Goal: Task Accomplishment & Management: Use online tool/utility

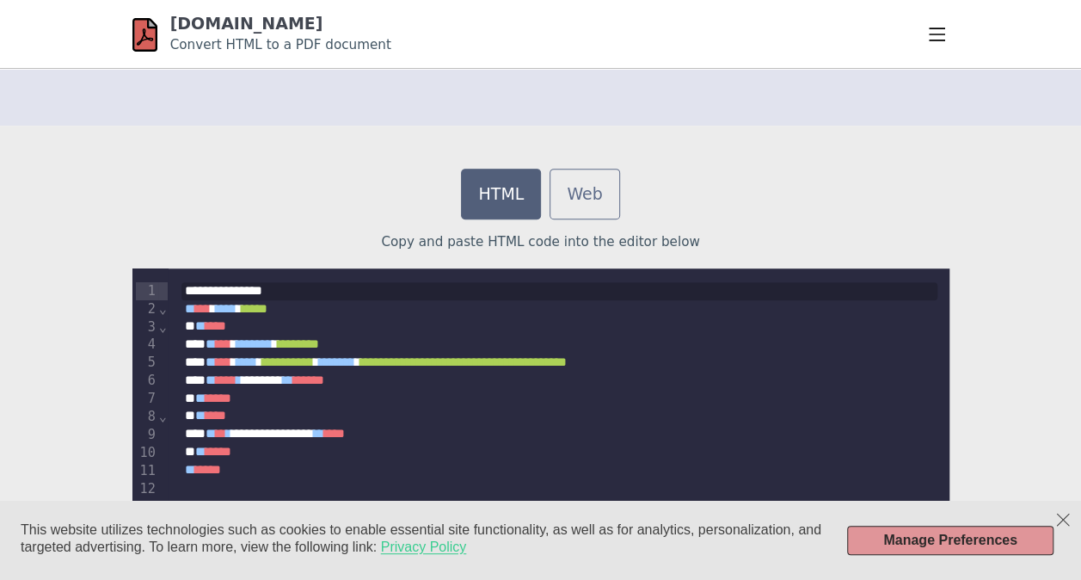
scroll to position [421, 0]
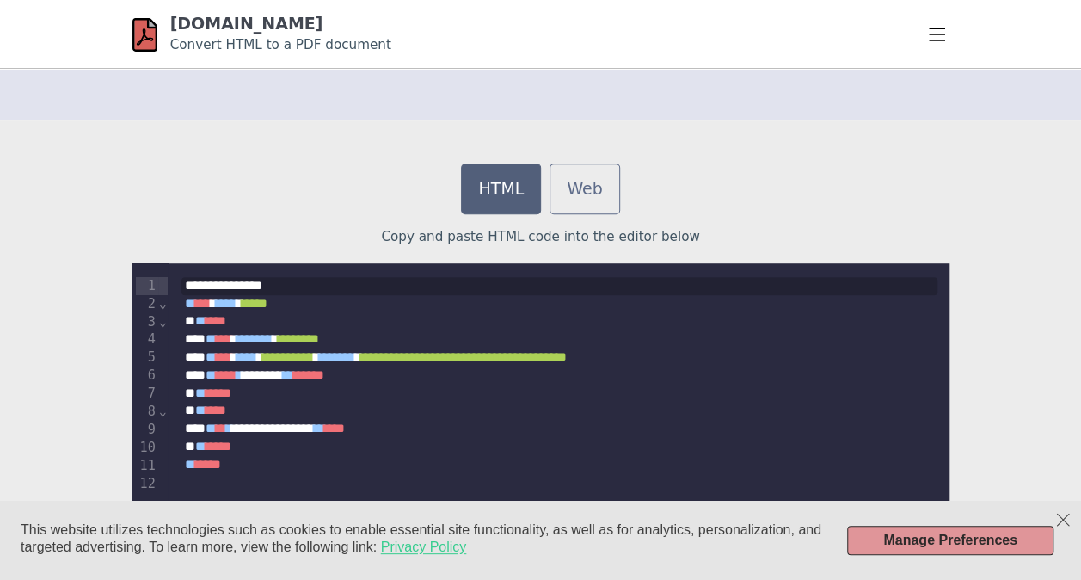
click at [478, 313] on div "* **** *" at bounding box center [559, 321] width 756 height 18
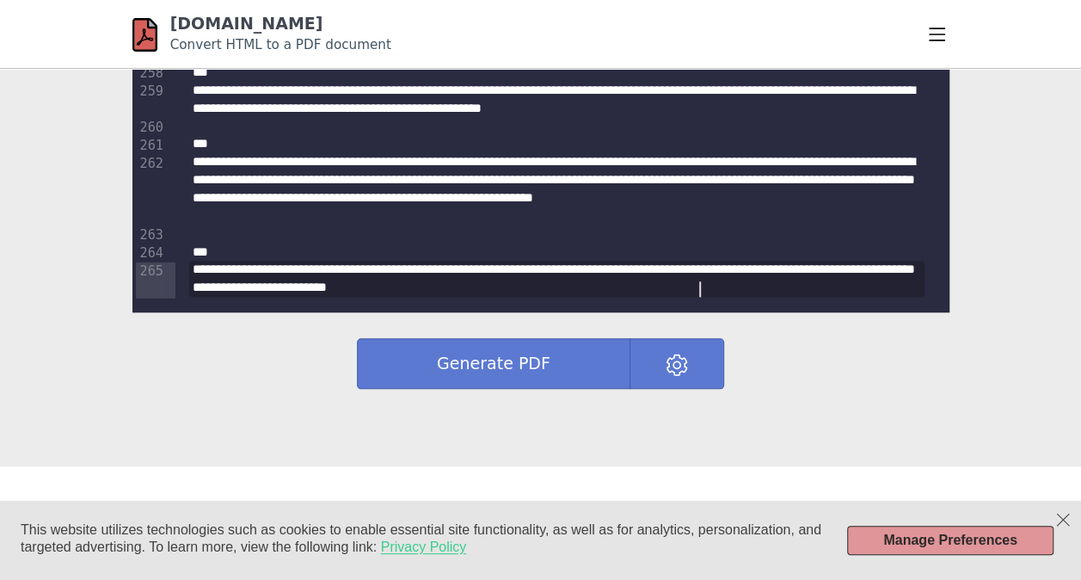
scroll to position [781, 0]
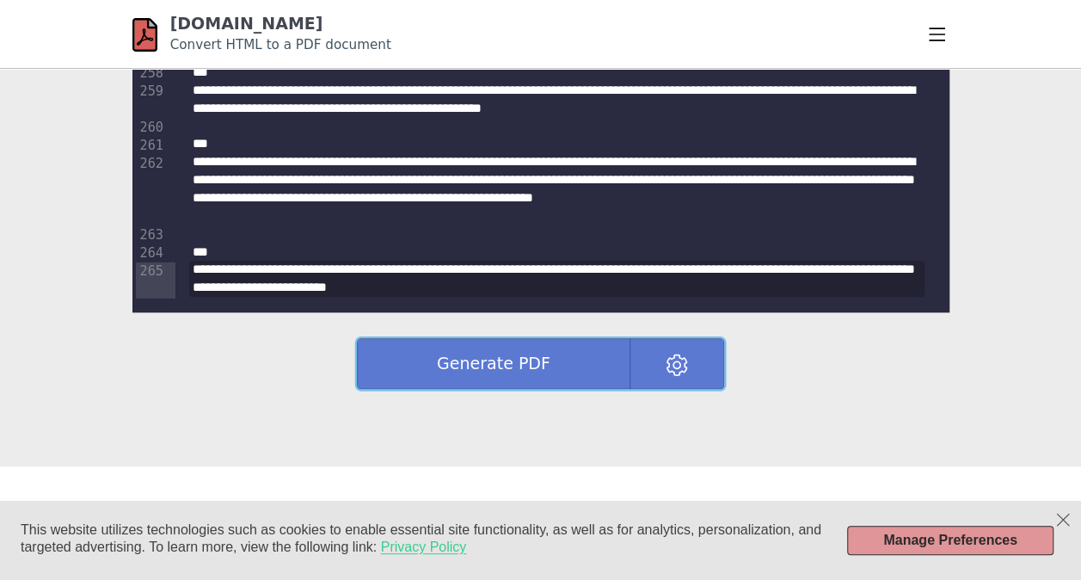
click at [514, 359] on button "Generate PDF" at bounding box center [493, 363] width 273 height 51
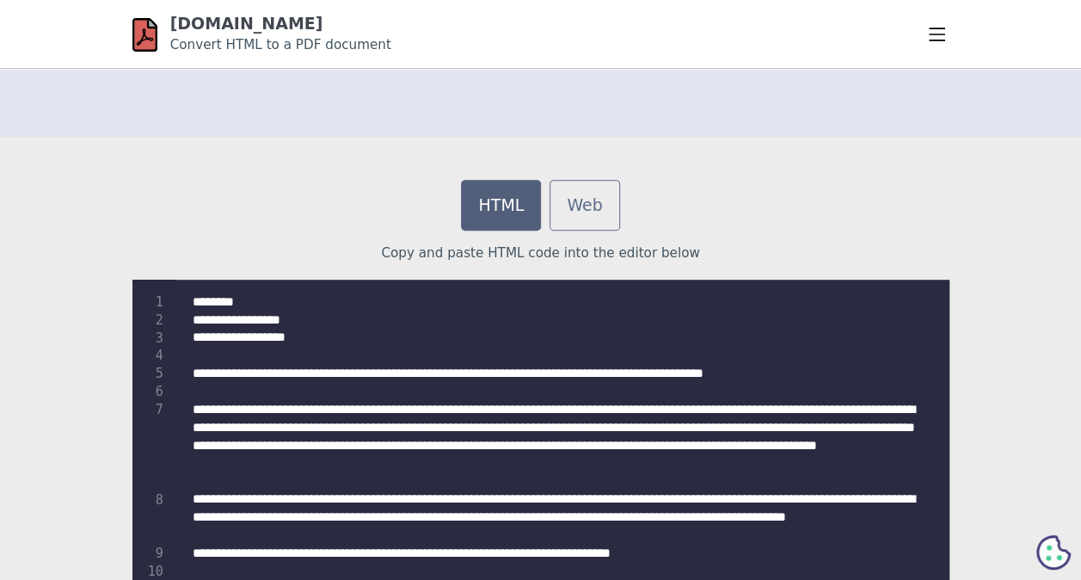
scroll to position [409, 0]
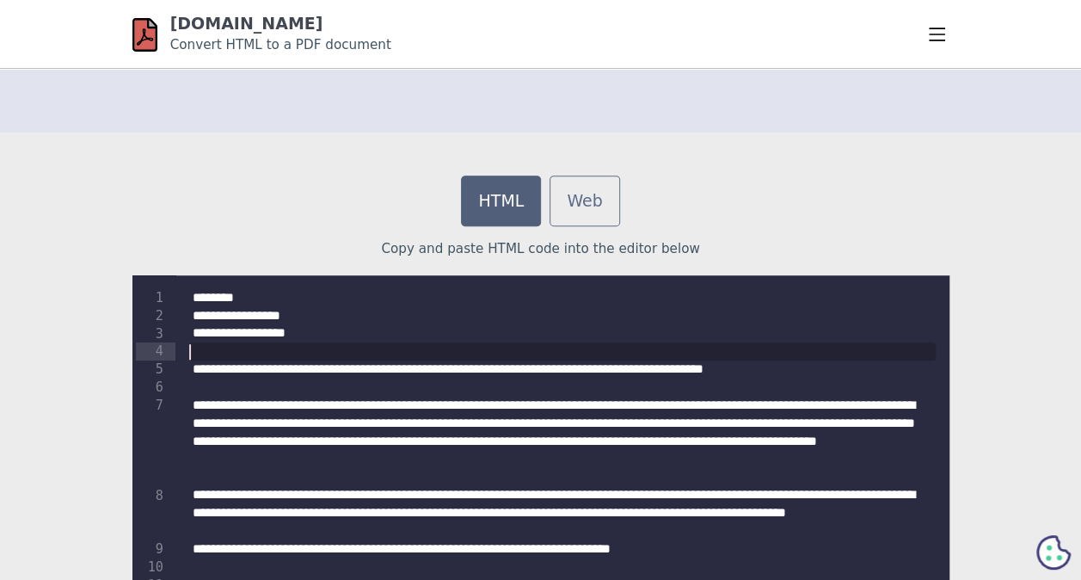
click at [532, 347] on div at bounding box center [561, 351] width 745 height 18
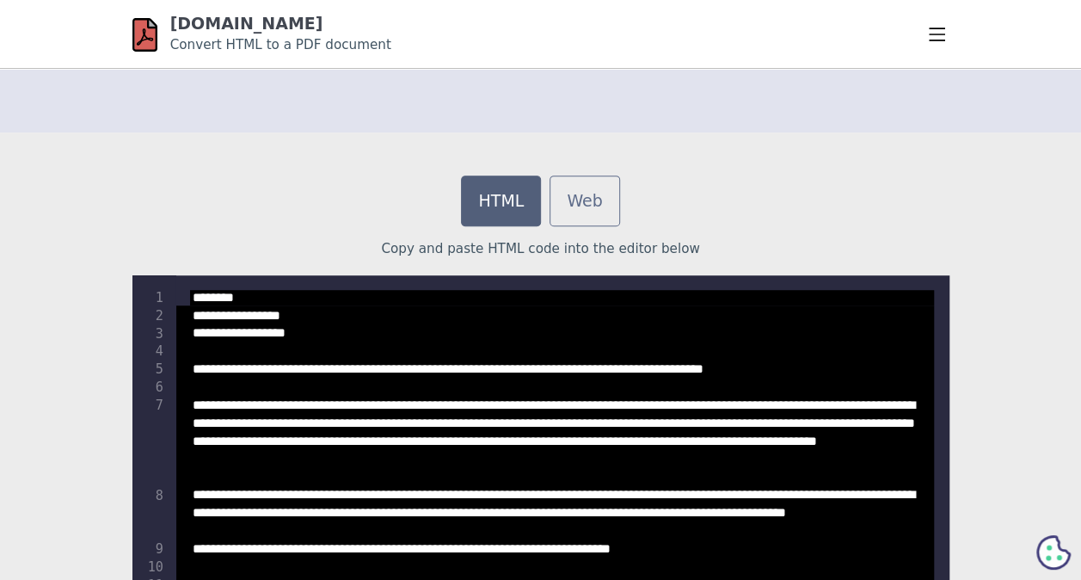
scroll to position [5879, 0]
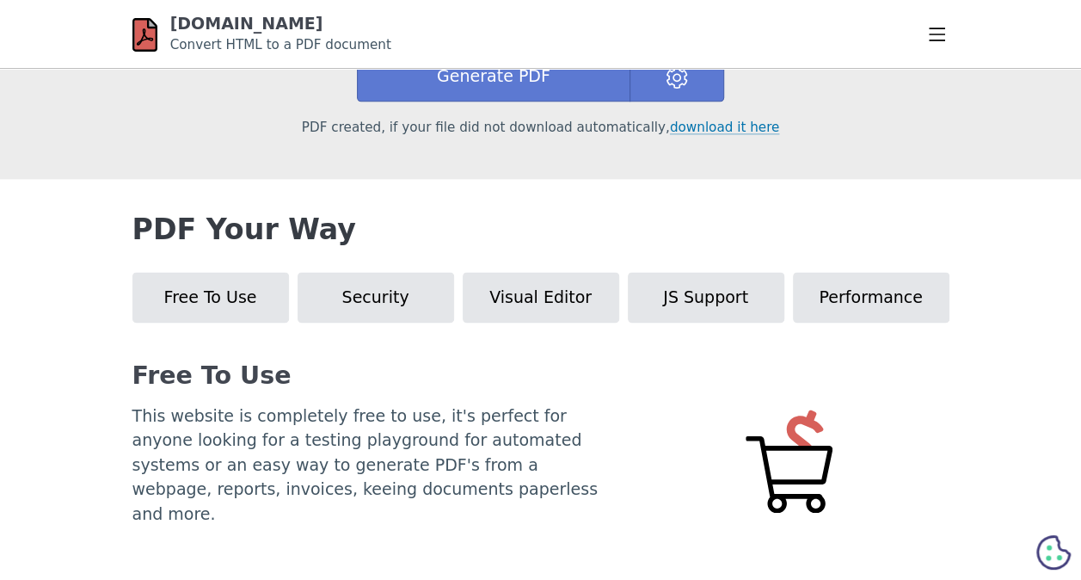
click at [532, 347] on app-carousel-list "Free To Use Security Visual Editor JS Support Performance Free To Use This webs…" at bounding box center [540, 437] width 817 height 330
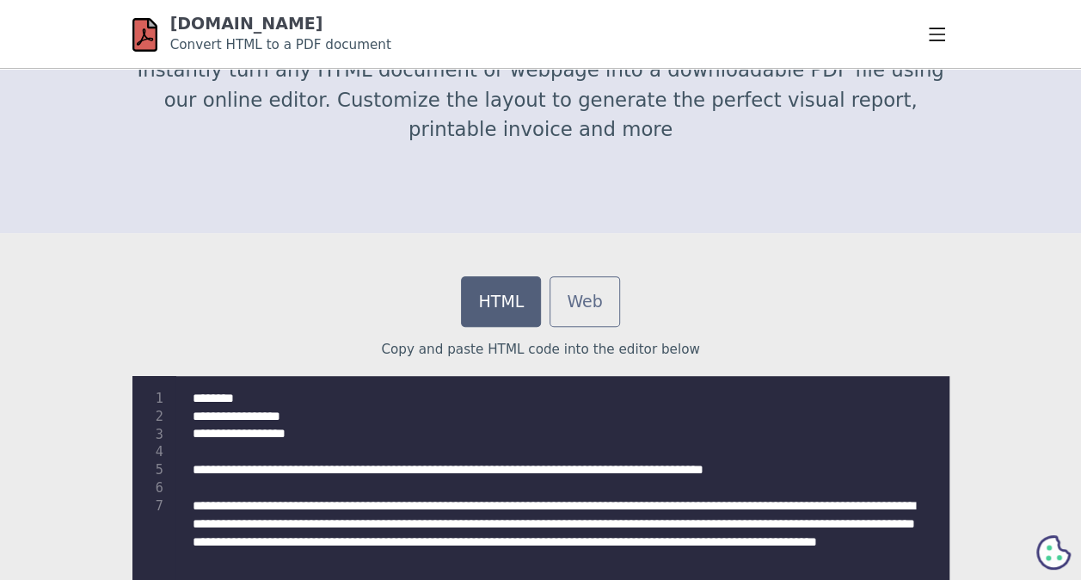
scroll to position [308, 0]
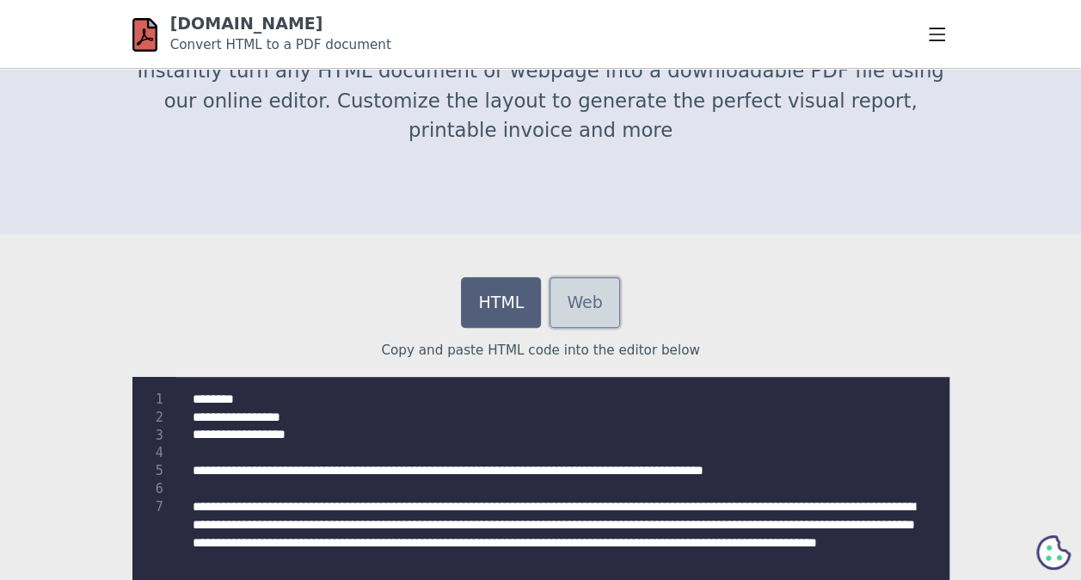
click at [598, 307] on link "Web" at bounding box center [584, 302] width 70 height 51
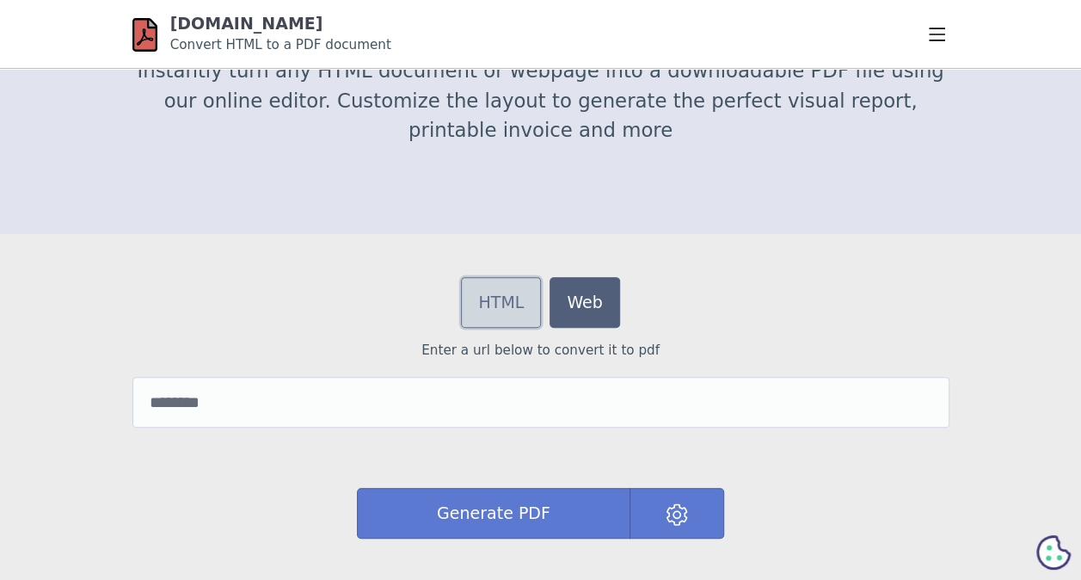
click at [493, 277] on link "HTML" at bounding box center [501, 302] width 80 height 51
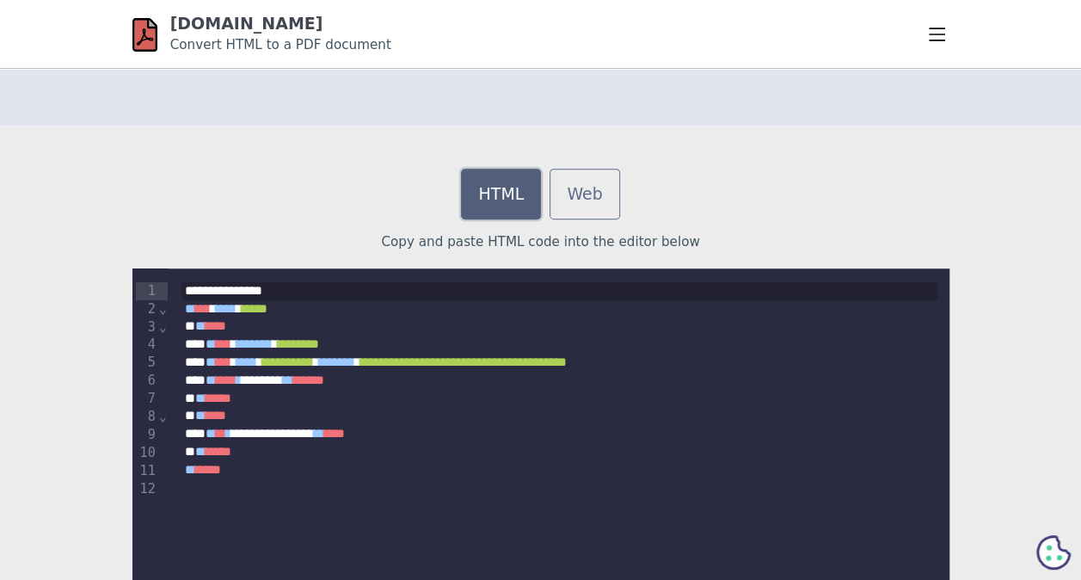
scroll to position [418, 0]
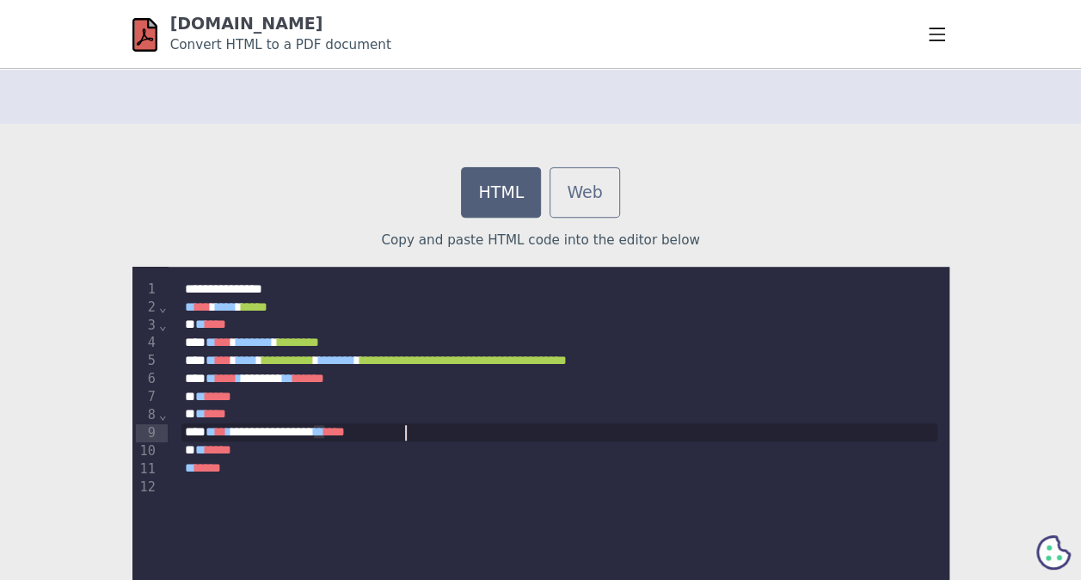
click at [408, 426] on div "**********" at bounding box center [559, 432] width 756 height 18
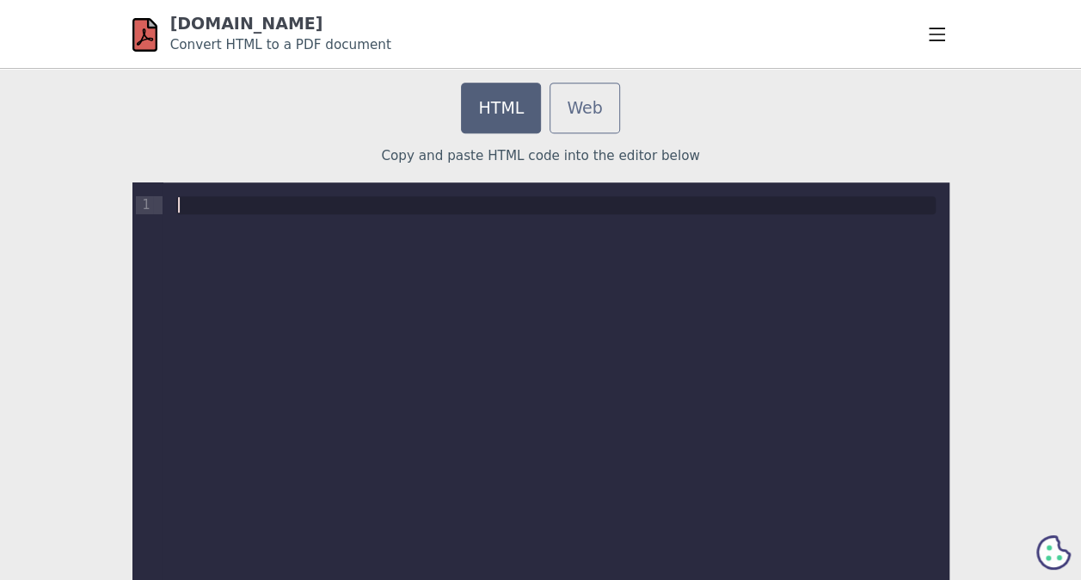
scroll to position [694, 0]
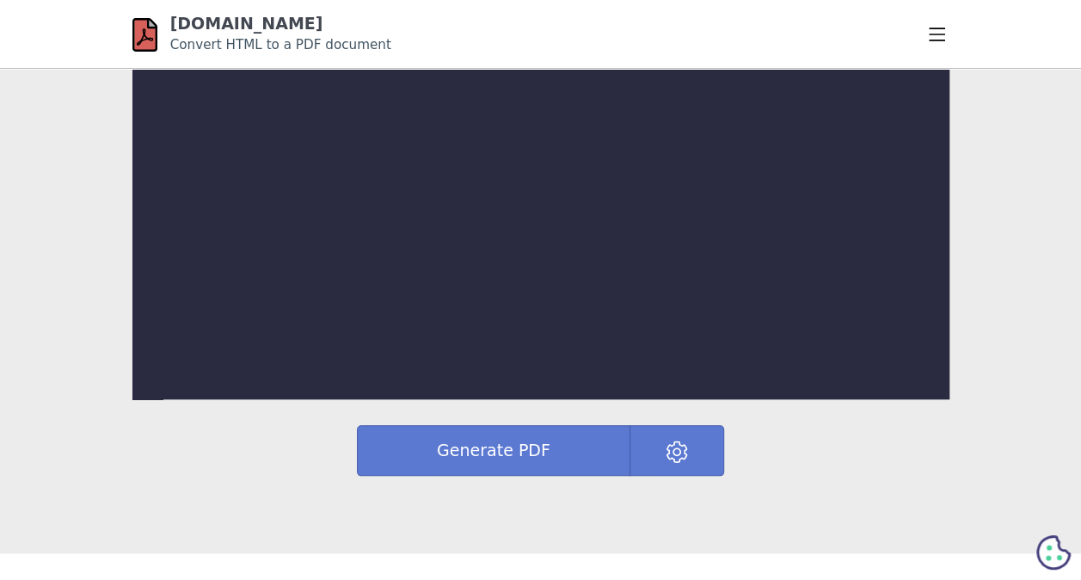
click at [456, 327] on div "9 1 ›" at bounding box center [540, 195] width 817 height 408
click at [363, 191] on div "9 1 ›" at bounding box center [540, 195] width 817 height 408
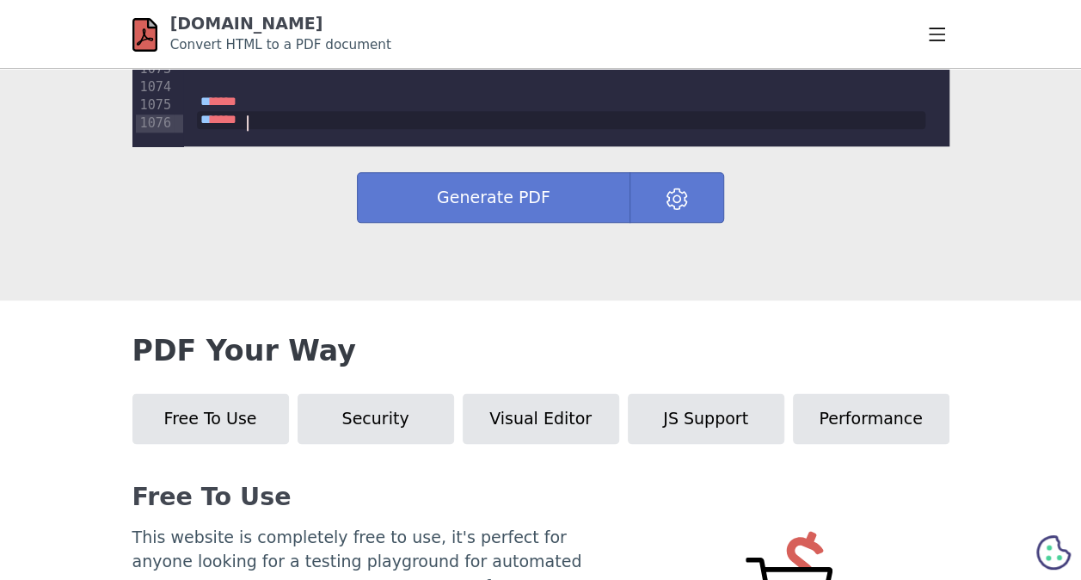
scroll to position [941, 0]
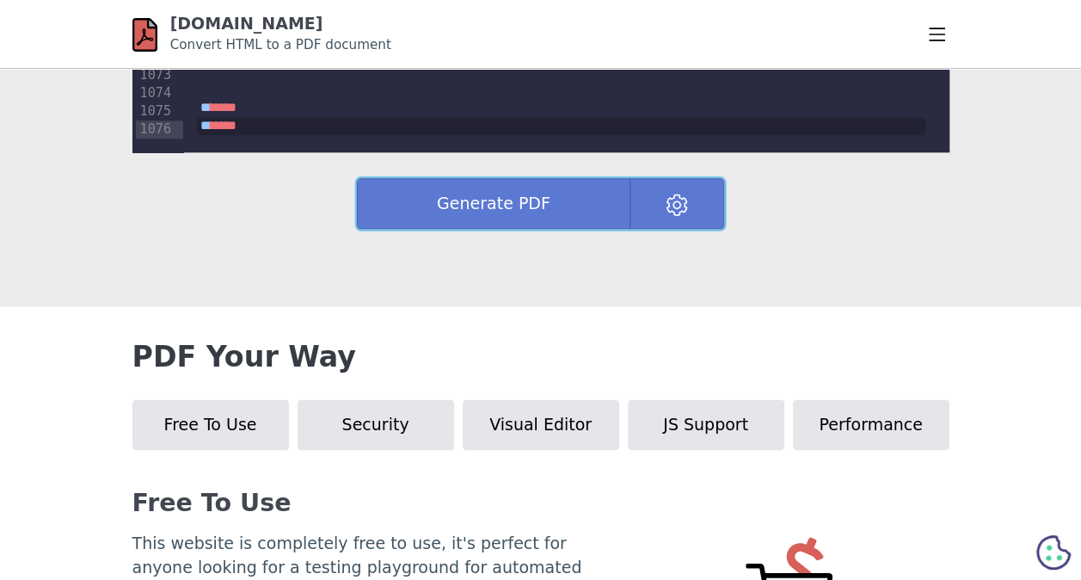
click at [538, 213] on button "Generate PDF" at bounding box center [493, 203] width 273 height 51
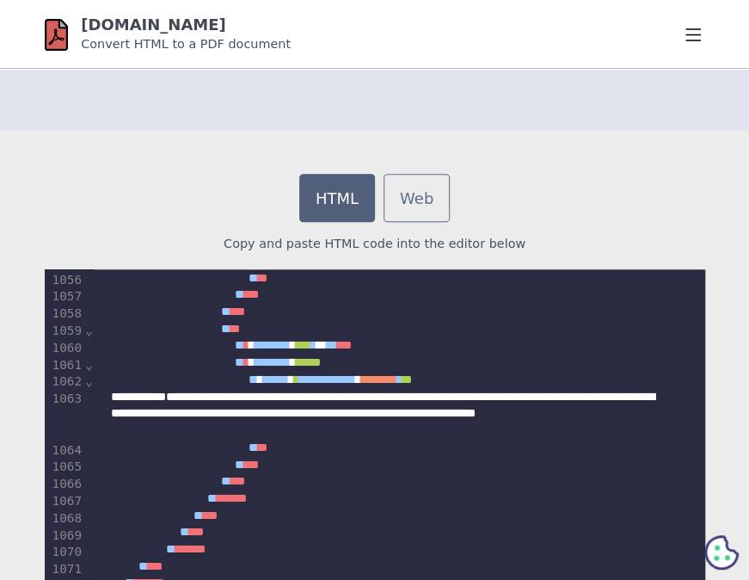
scroll to position [19814, 0]
